Goal: Complete application form: Complete application form

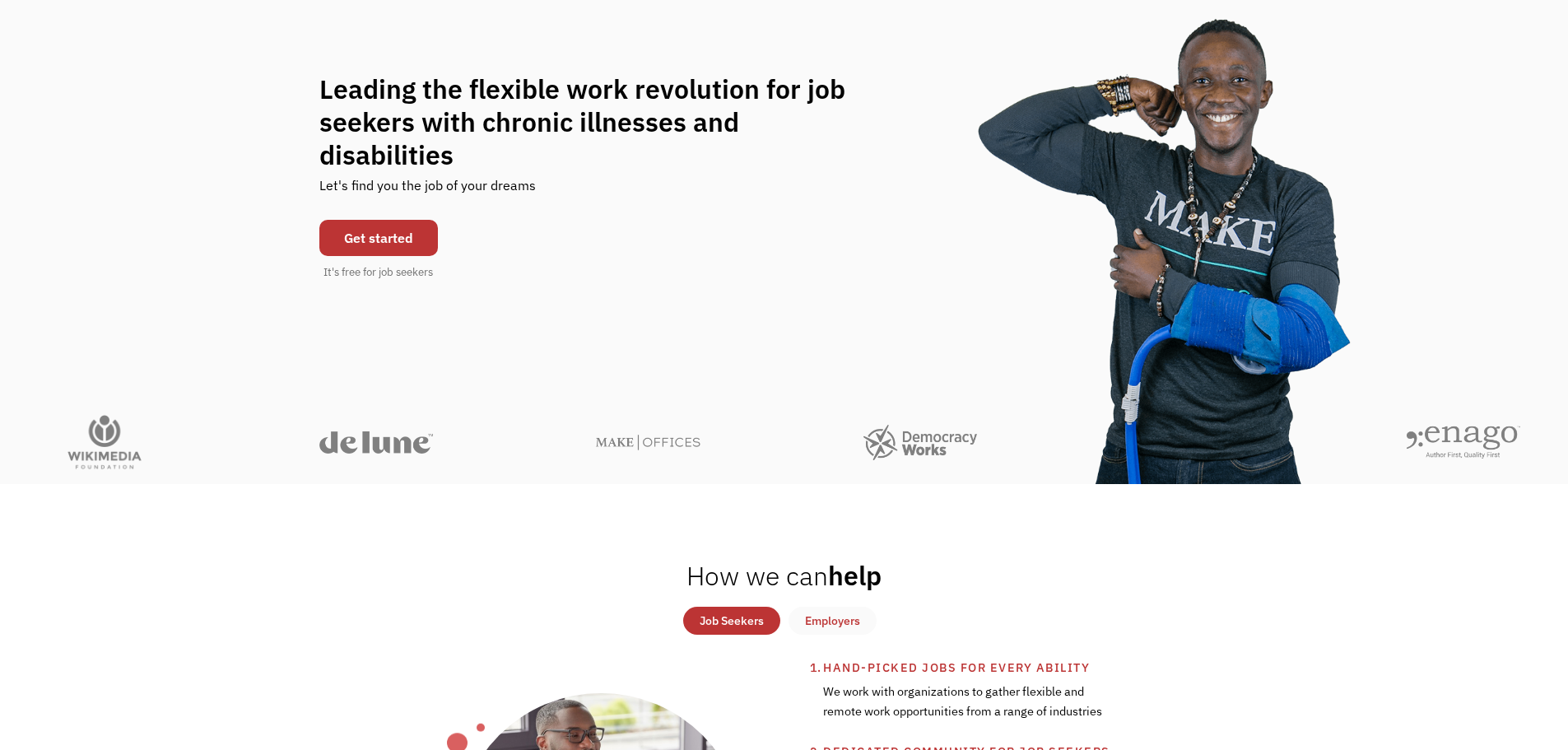
scroll to position [165, 0]
click at [407, 232] on link "Get started" at bounding box center [378, 237] width 119 height 36
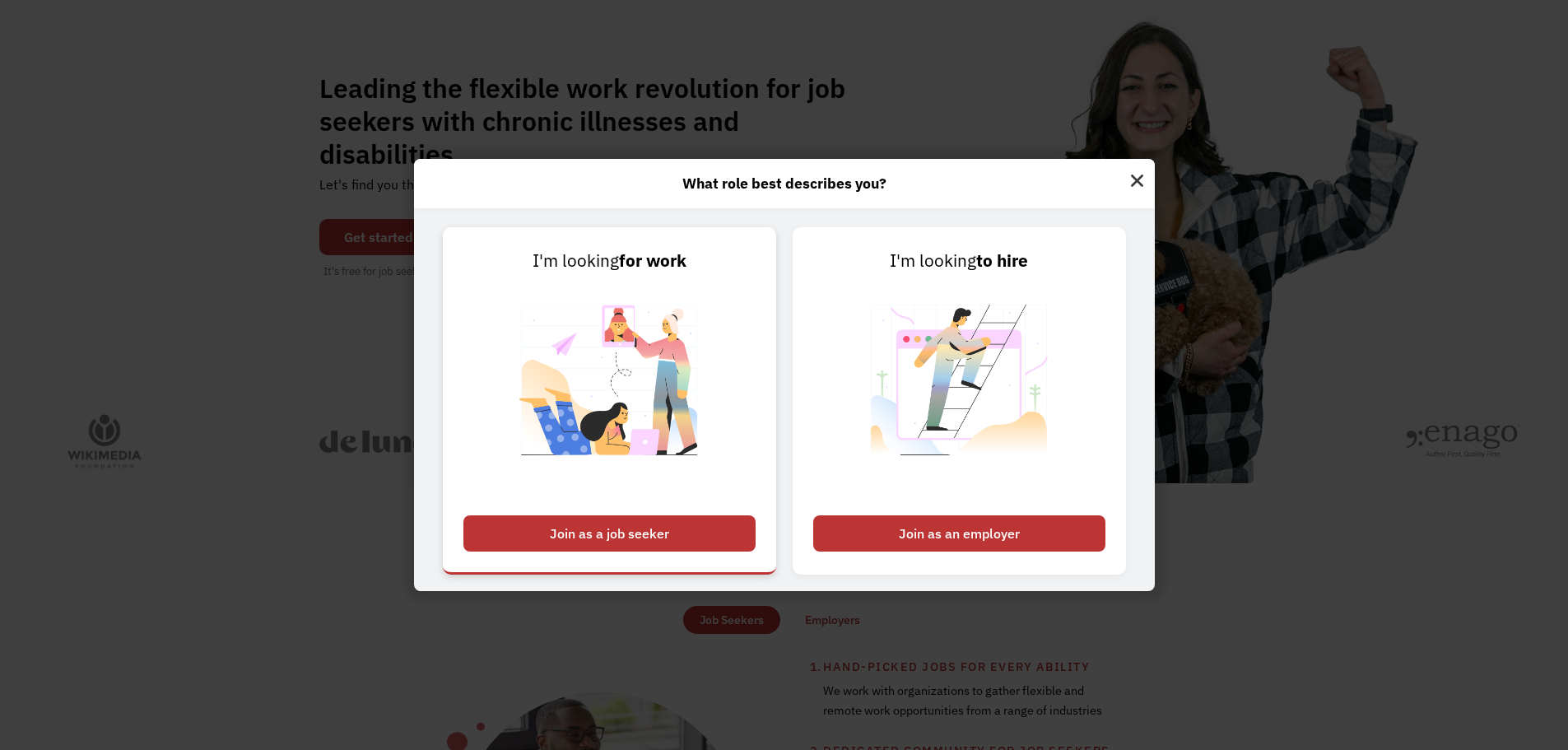
click at [674, 530] on div "Join as a job seeker" at bounding box center [609, 533] width 292 height 36
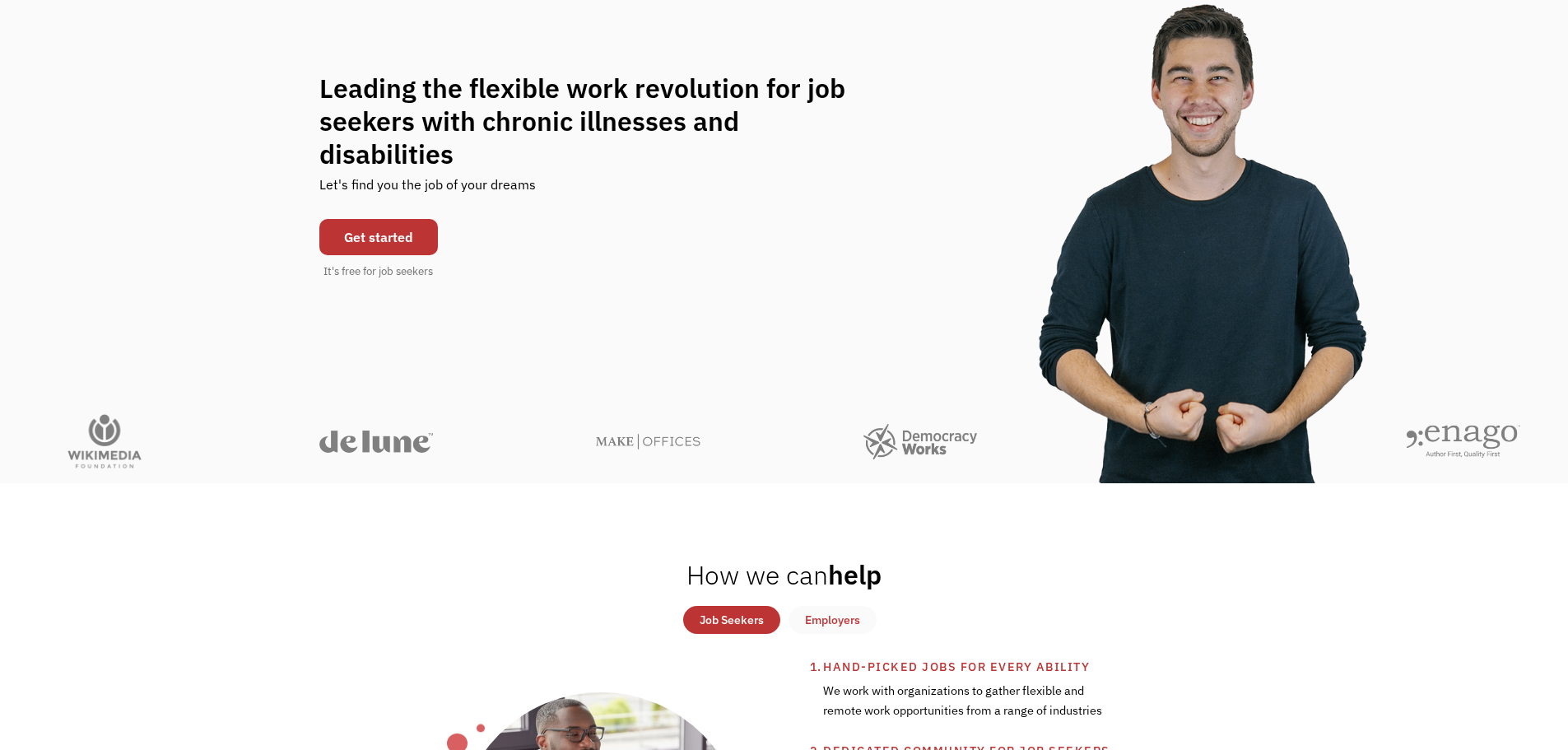
scroll to position [0, 0]
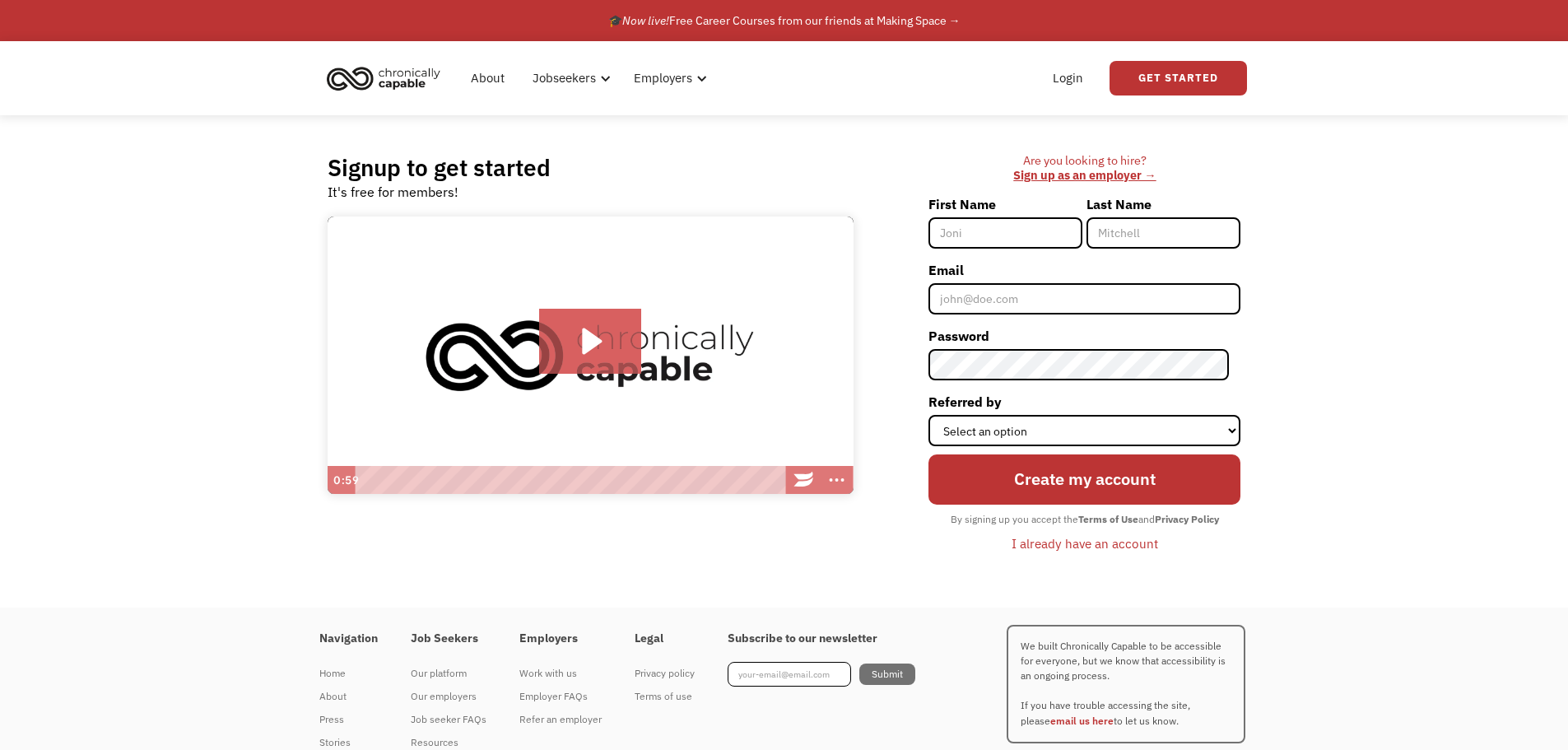
click at [1024, 233] on input "First Name" at bounding box center [1005, 233] width 154 height 31
type input "Kadeesha"
type input "Kelley"
click at [1036, 293] on input "Email" at bounding box center [1084, 298] width 312 height 31
type input "dee25keeper@yahoo.com"
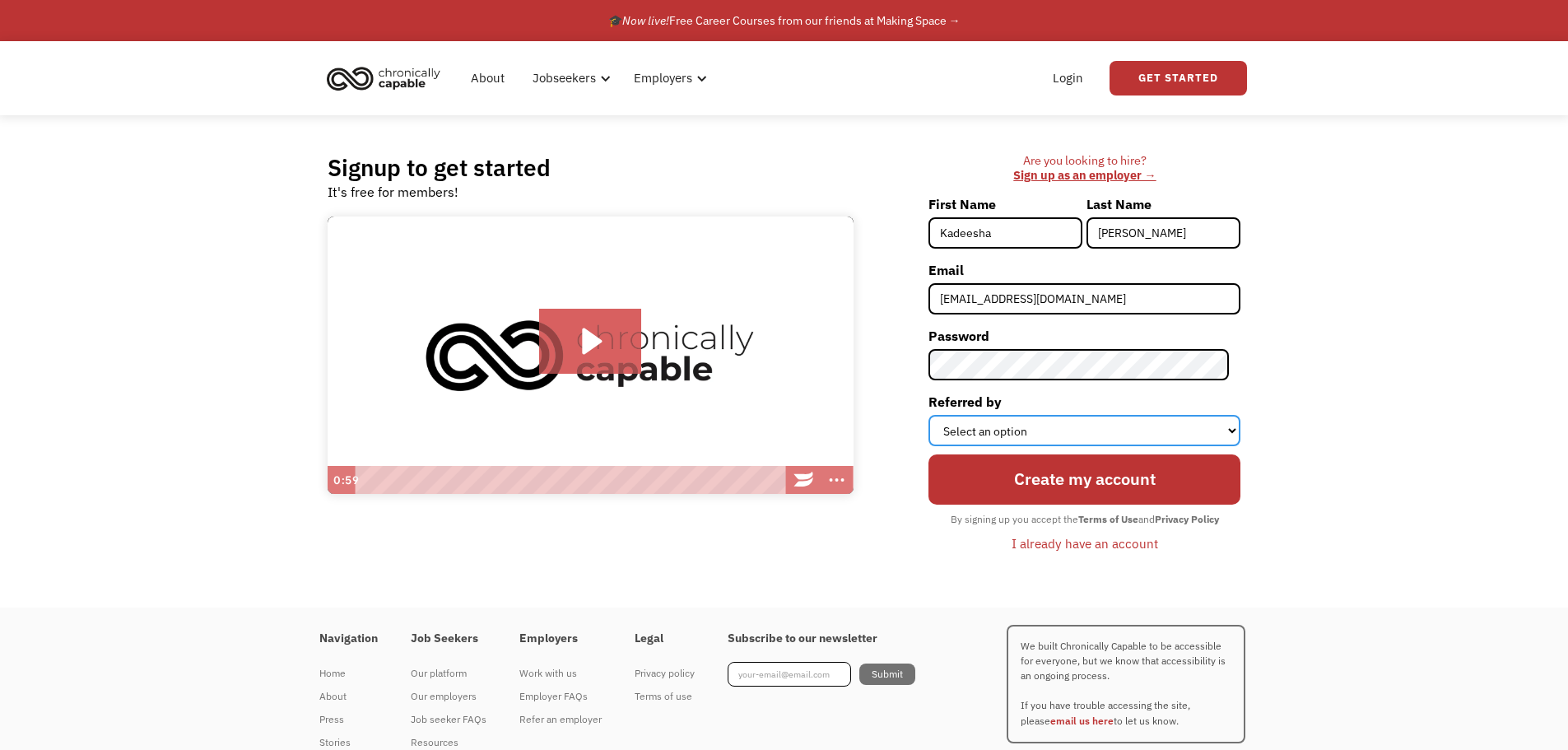
click at [976, 426] on select "Select an option Instagram Facebook Twitter Search Engine News Article Word of …" at bounding box center [1084, 430] width 312 height 31
click at [1096, 435] on select "Select an option Instagram Facebook Twitter Search Engine News Article Word of …" at bounding box center [1084, 430] width 312 height 31
select select "Search Engine"
click at [940, 415] on select "Select an option Instagram Facebook Twitter Search Engine News Article Word of …" at bounding box center [1084, 430] width 312 height 31
click at [1056, 482] on input "Create my account" at bounding box center [1084, 479] width 312 height 49
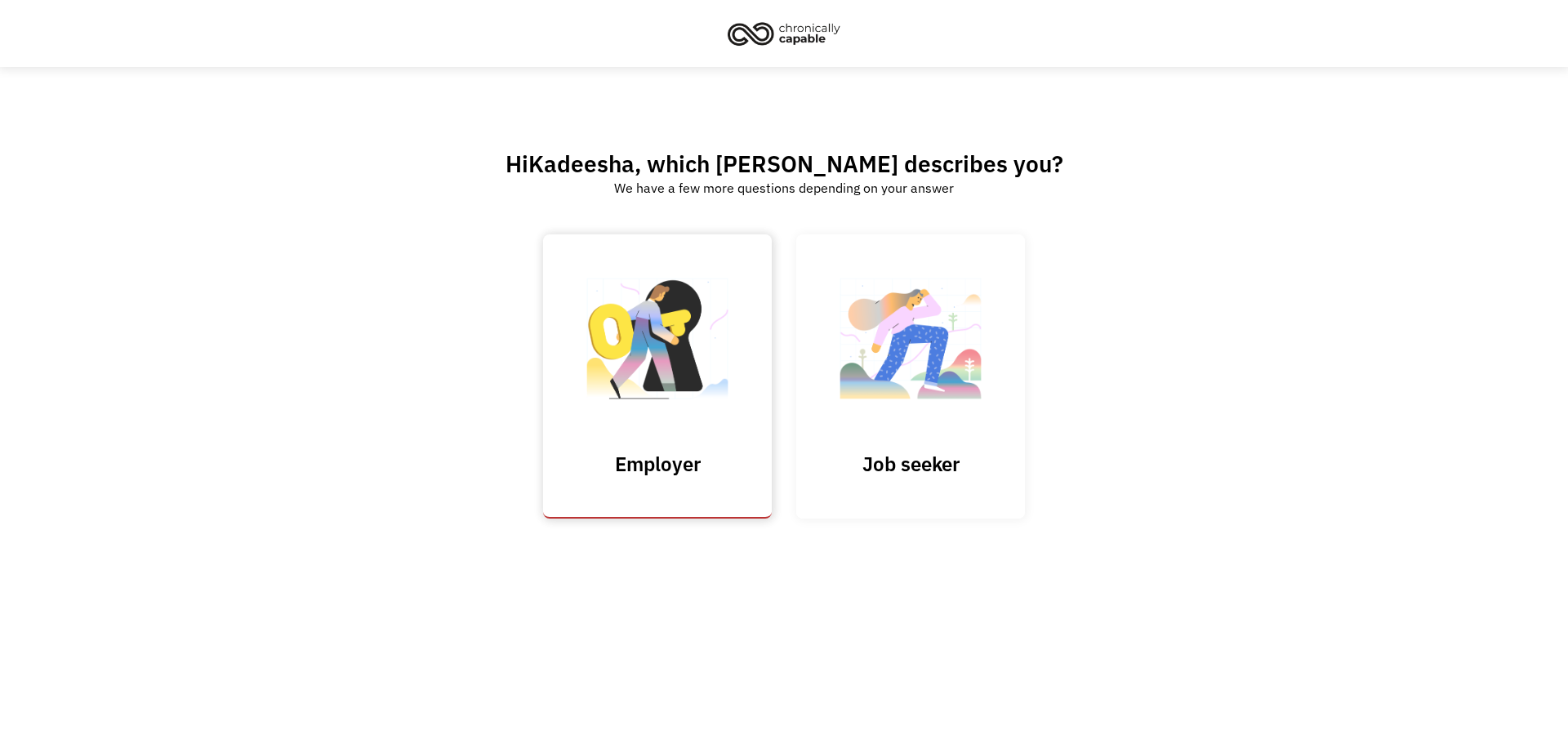
click at [654, 362] on input "Submit" at bounding box center [658, 376] width 229 height 284
type input "Please wait..."
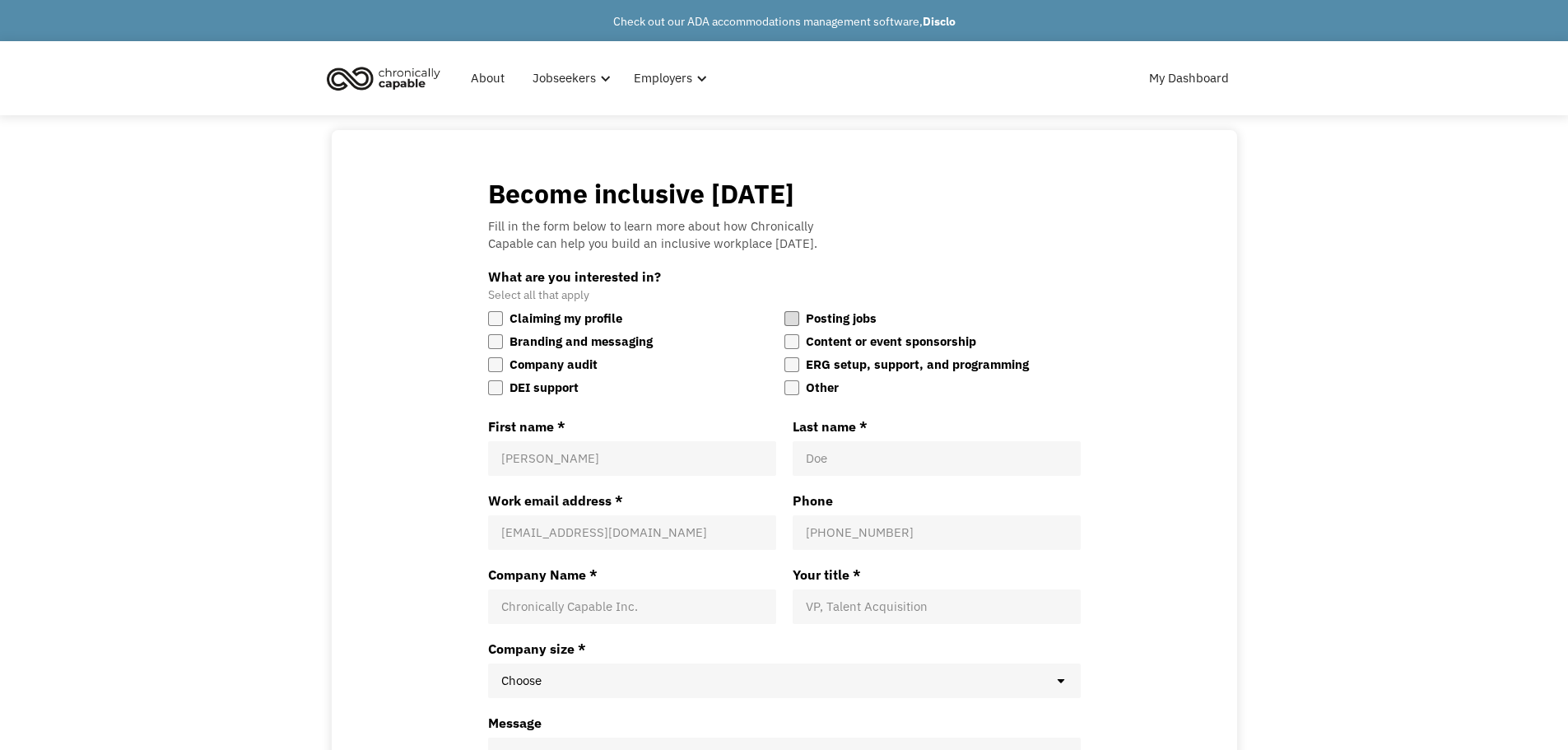
click at [794, 318] on div at bounding box center [791, 318] width 15 height 15
click at [784, 308] on input "Posting jobs" at bounding box center [784, 308] width 0 height 0
click at [490, 340] on div at bounding box center [495, 341] width 15 height 15
click at [488, 331] on input "Branding and messaging" at bounding box center [488, 331] width 0 height 0
click at [495, 385] on div at bounding box center [495, 387] width 15 height 15
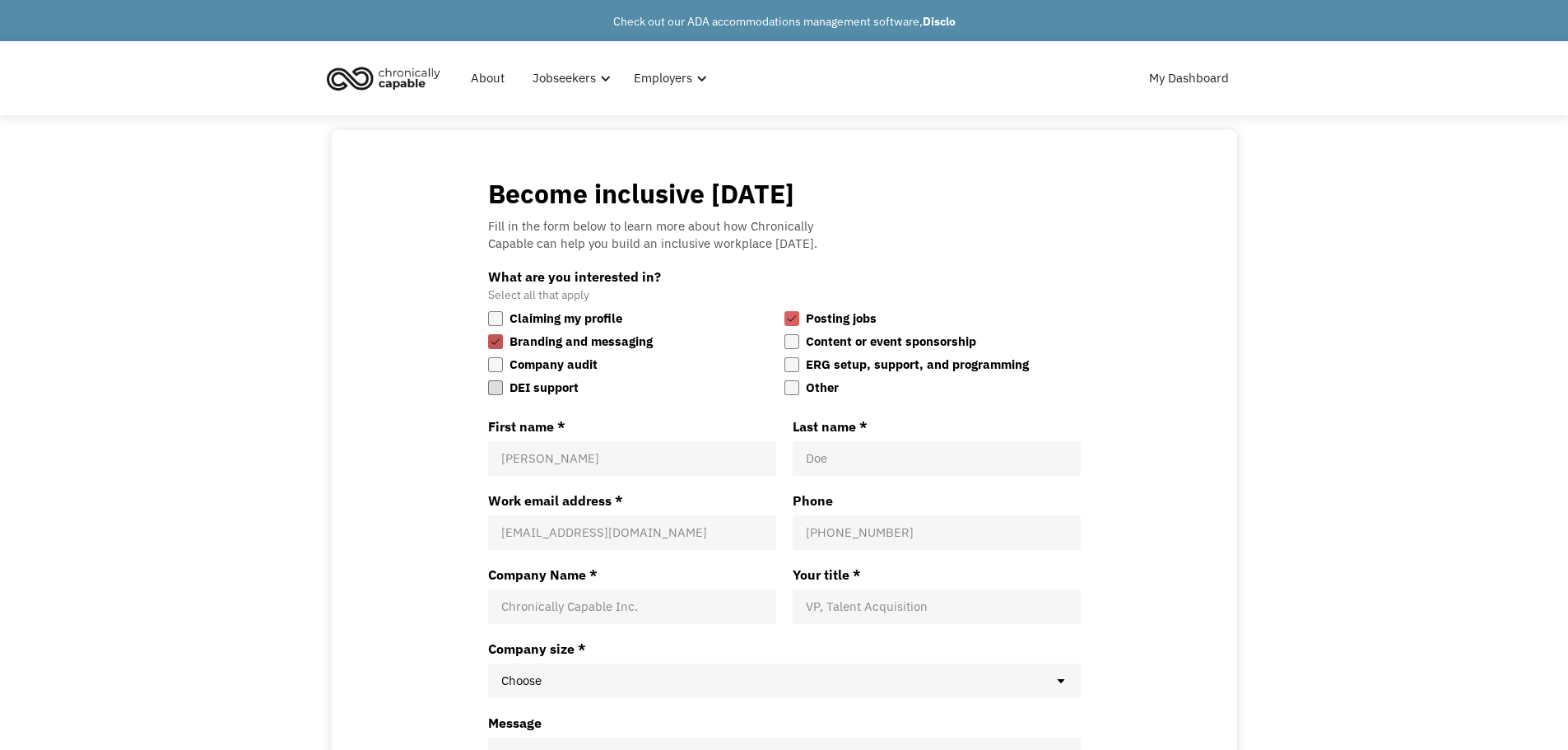
click at [488, 377] on input "DEI support" at bounding box center [488, 377] width 0 height 0
click at [542, 461] on input "First name *" at bounding box center [631, 458] width 261 height 16
type input "Kadeesha"
type input "Kelley"
type input "dee25keeper@yahoo.com"
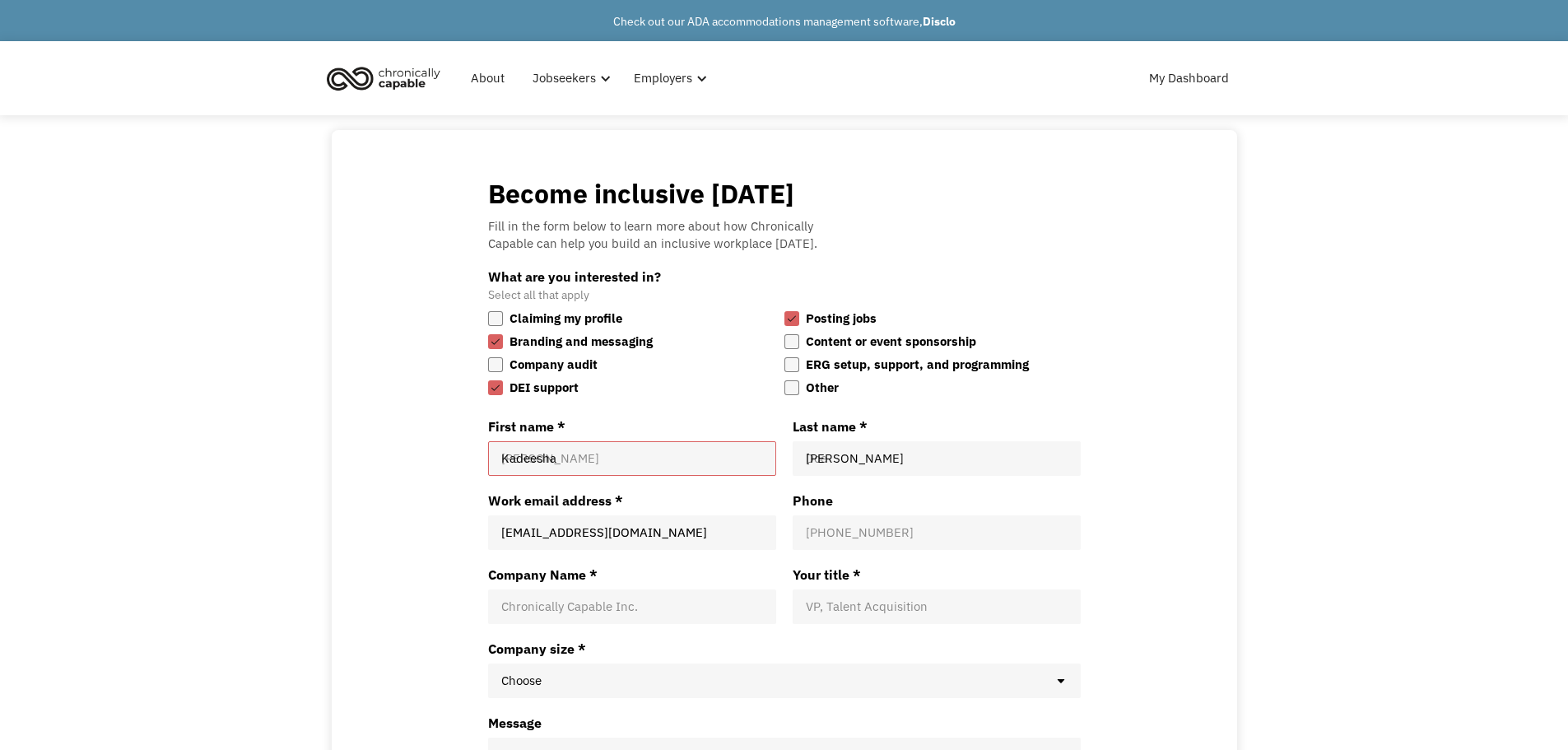
type input "19085108173"
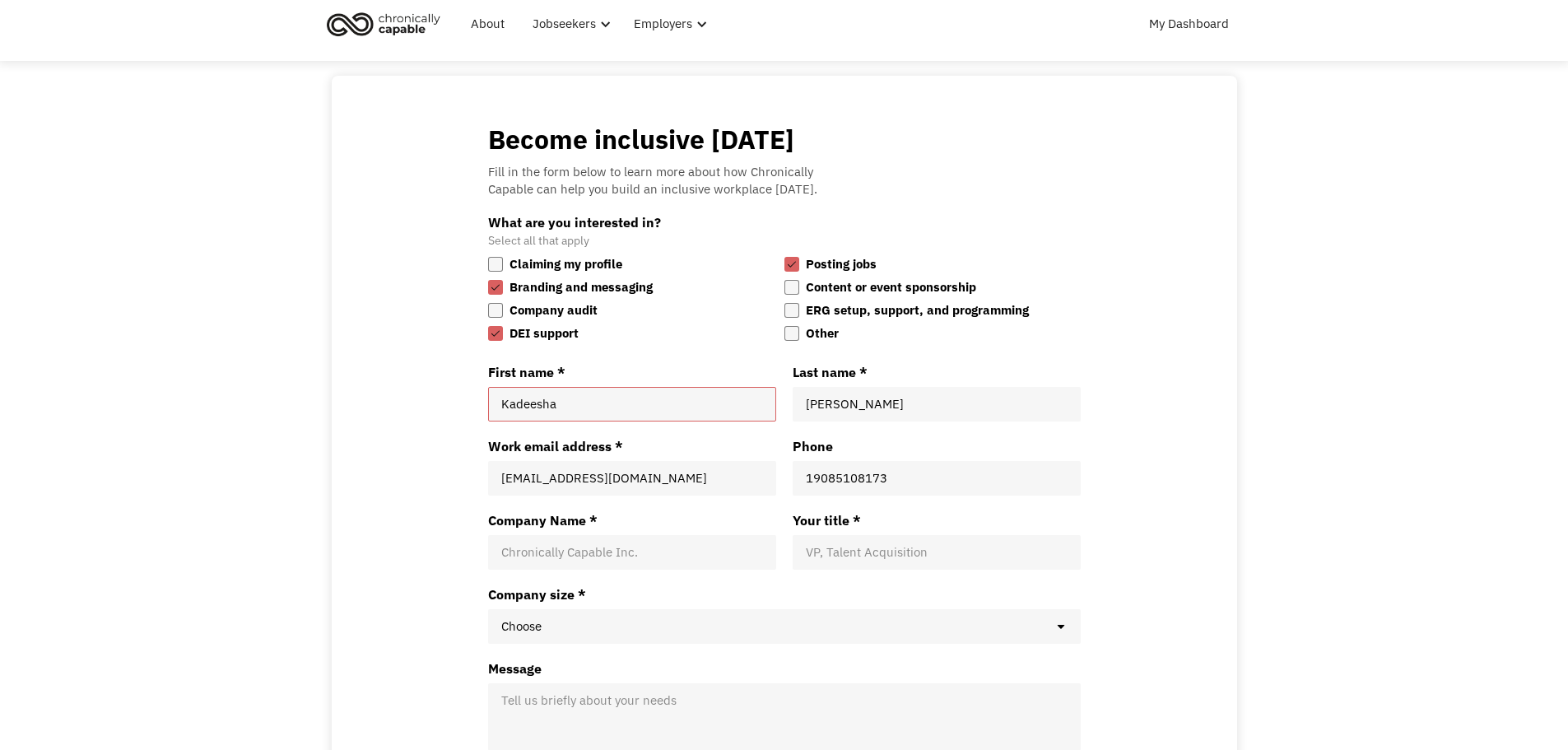
scroll to position [82, 0]
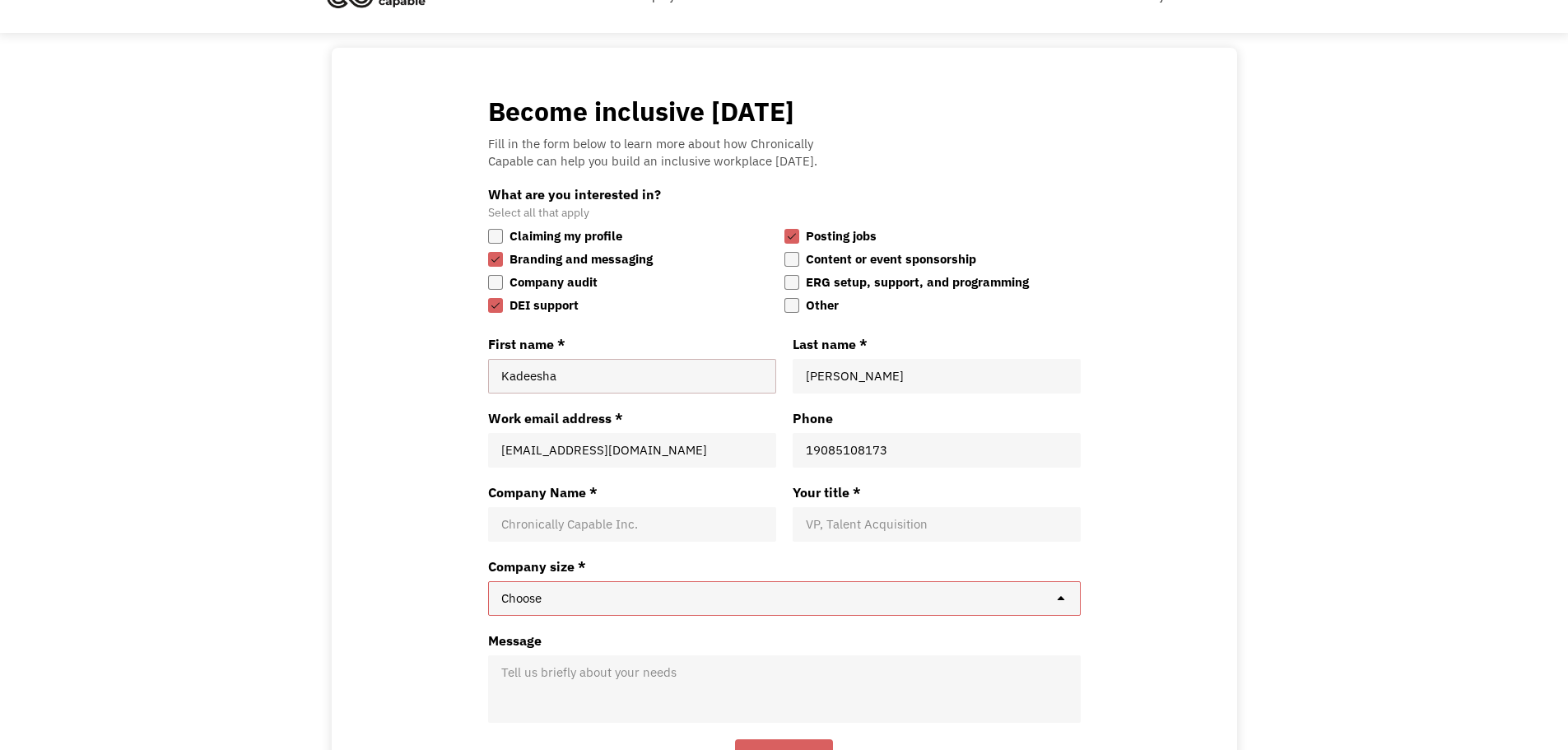
click at [649, 607] on select "Choose 1 - 49 Employees 50 - 149 Employees 150+ Employees" at bounding box center [784, 598] width 593 height 35
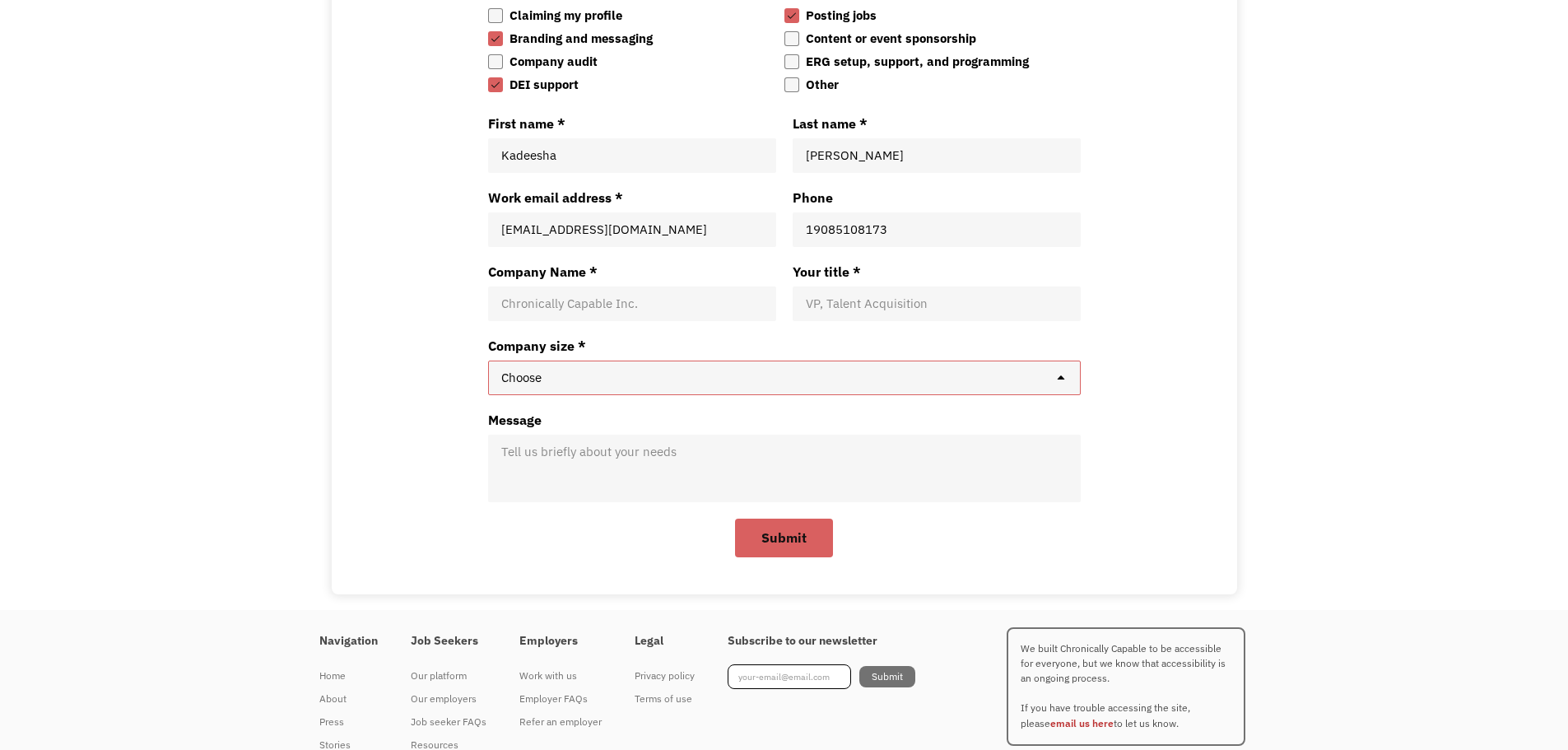
scroll to position [361, 0]
